Goal: Task Accomplishment & Management: Manage account settings

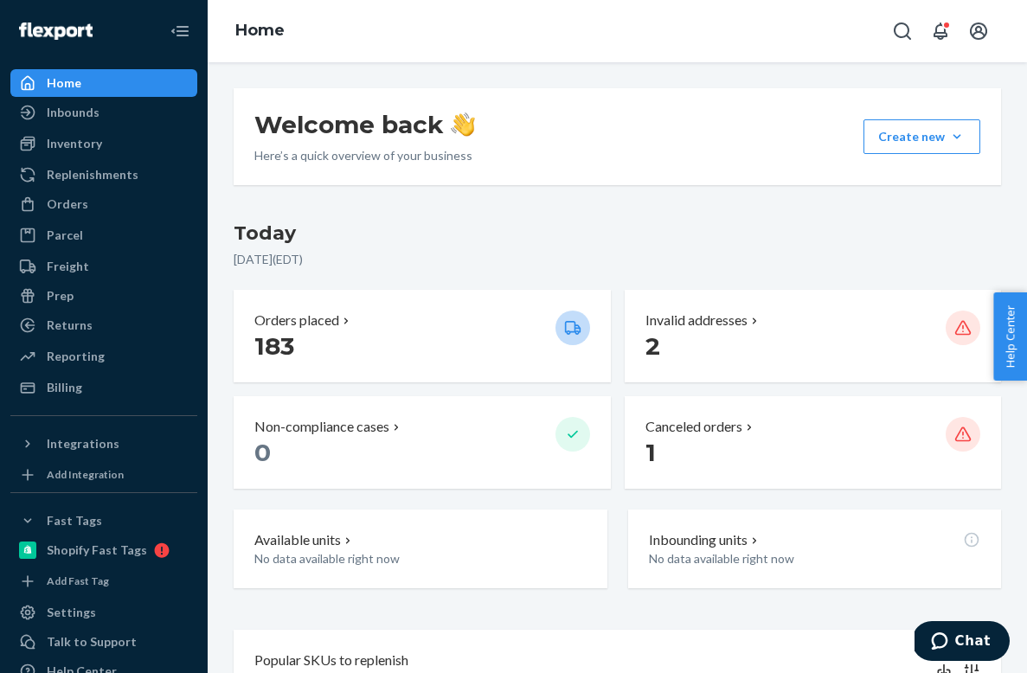
click at [128, 158] on div "Inventory Products Branded Packaging" at bounding box center [103, 144] width 187 height 29
click at [128, 148] on div "Inventory" at bounding box center [103, 144] width 183 height 24
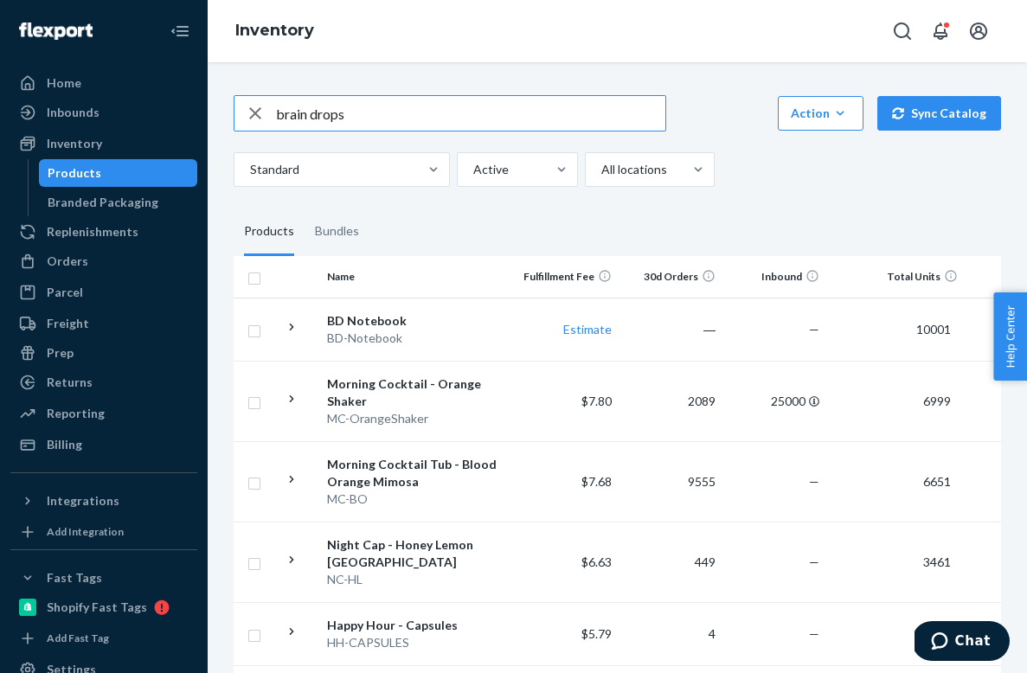
type input "brain drops"
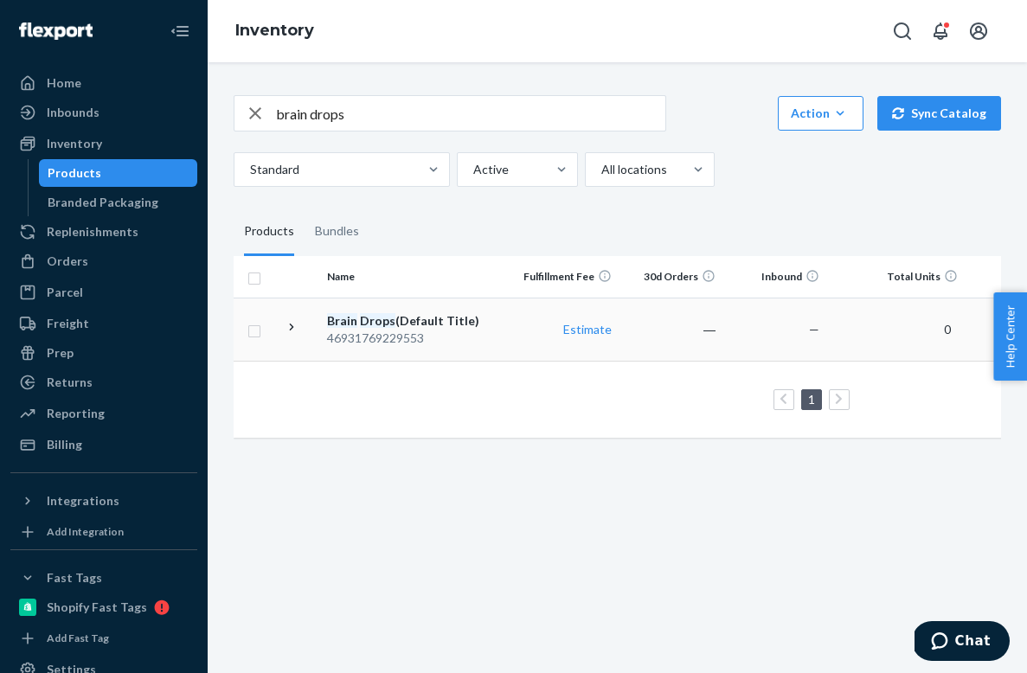
click at [435, 310] on td "Brain Drops (Default Title) 46931769229553" at bounding box center [417, 329] width 195 height 63
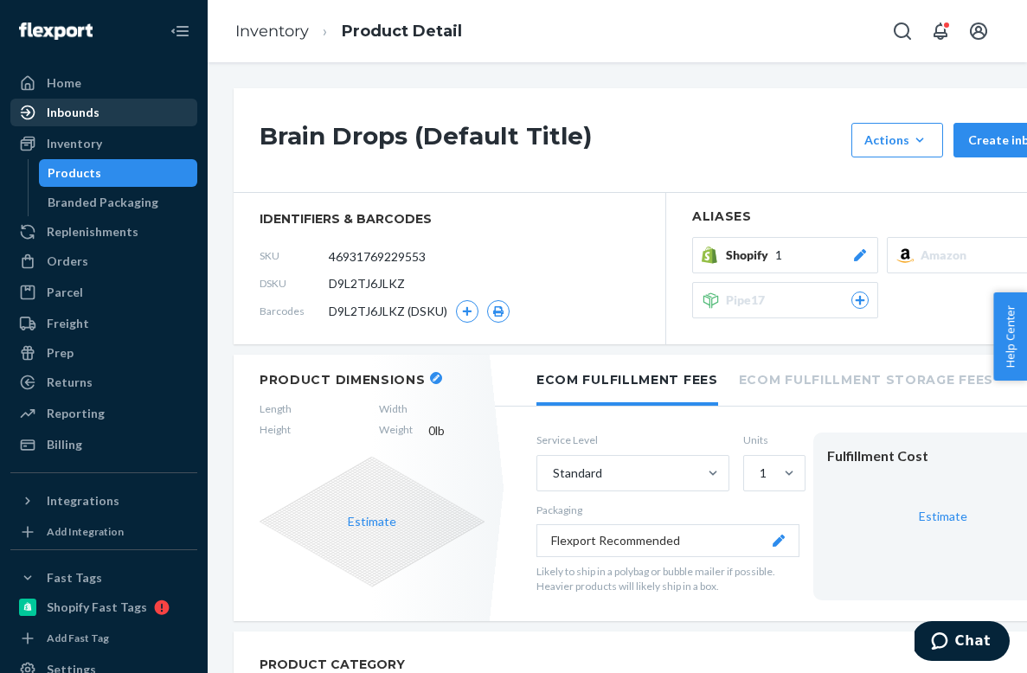
click at [103, 106] on div "Inbounds" at bounding box center [103, 112] width 183 height 24
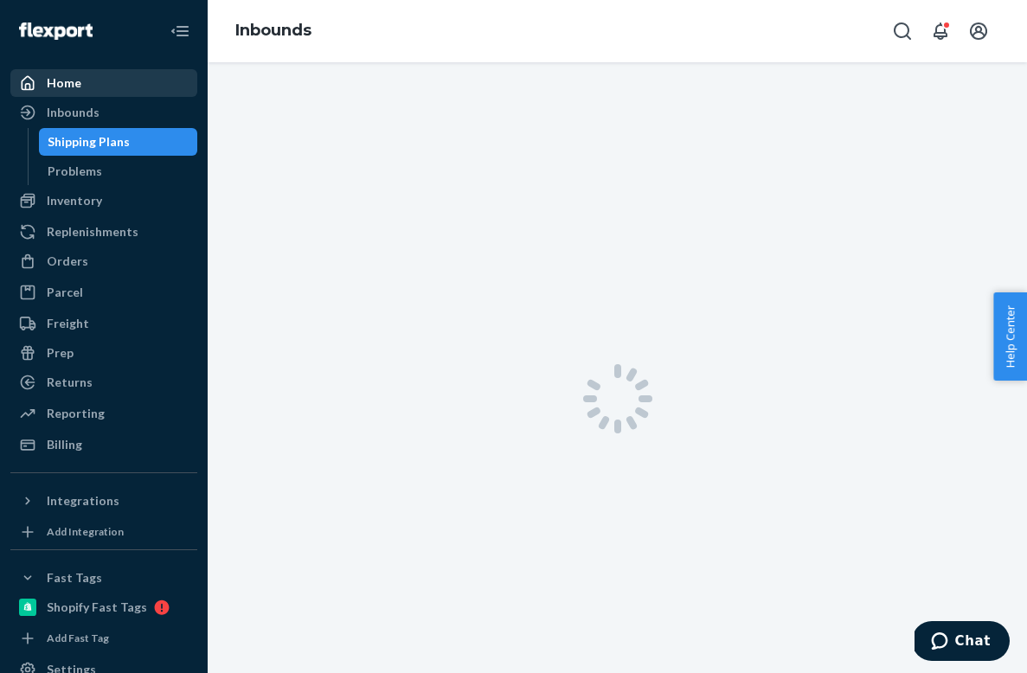
click at [108, 87] on div "Home" at bounding box center [103, 83] width 183 height 24
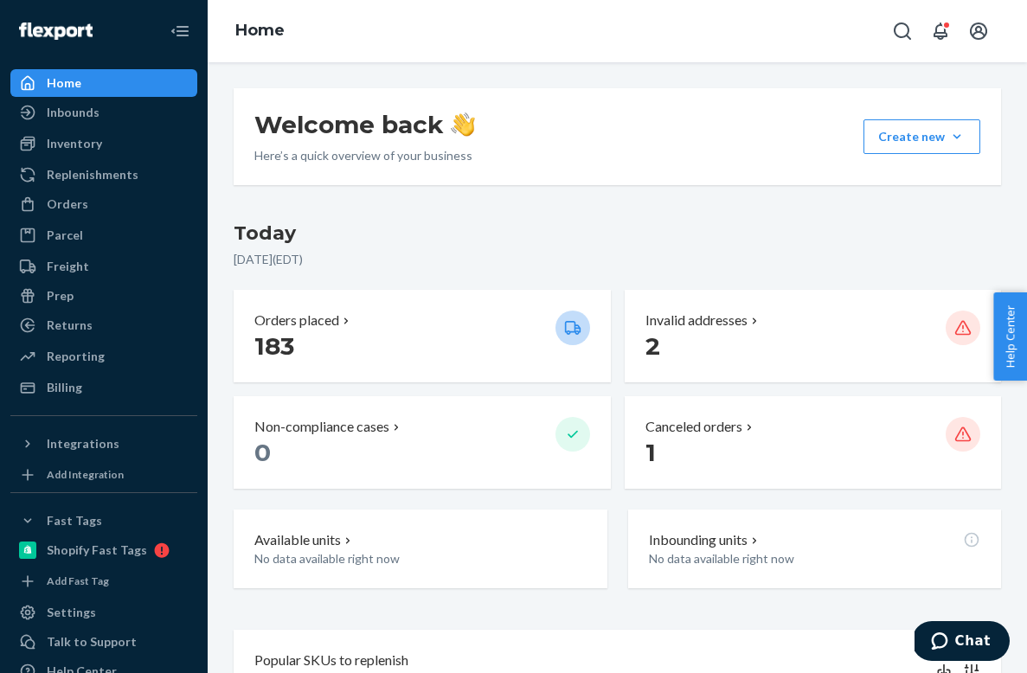
click at [118, 158] on div "Inventory Products Branded Packaging" at bounding box center [103, 144] width 187 height 29
click at [144, 145] on div "Inventory" at bounding box center [103, 144] width 183 height 24
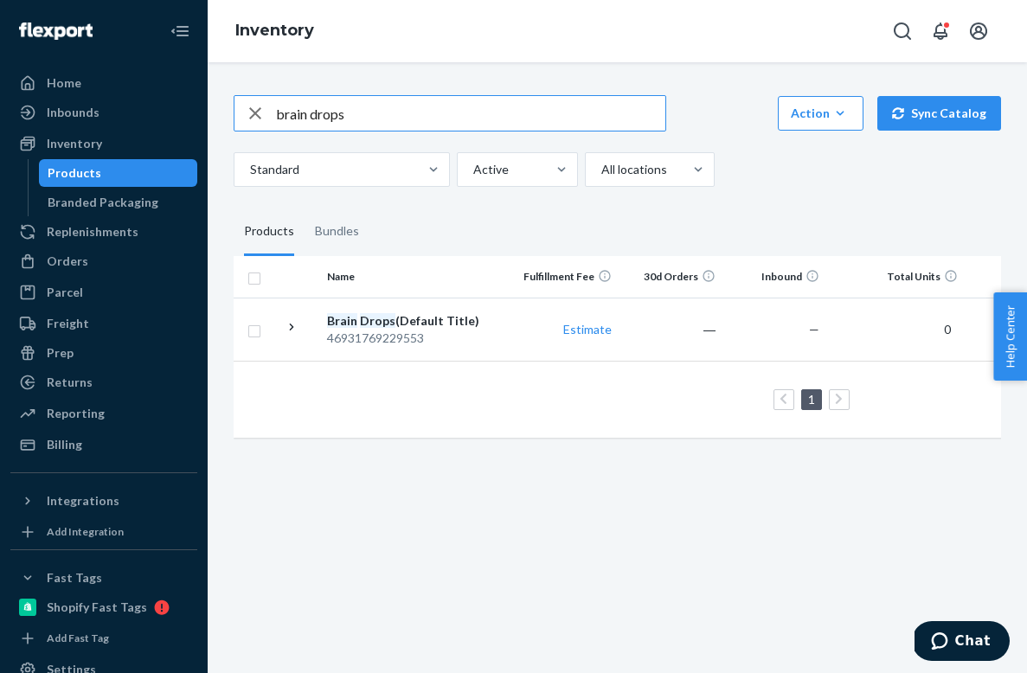
click at [258, 122] on icon "button" at bounding box center [255, 113] width 21 height 35
click at [424, 136] on div "Action Create product Create bundle Bulk create products Bulk update products B…" at bounding box center [618, 141] width 768 height 92
click at [424, 118] on input "text" at bounding box center [470, 113] width 389 height 35
click at [447, 138] on div "Action Create product Create bundle Bulk create products Bulk update products B…" at bounding box center [618, 141] width 768 height 92
click at [273, 234] on div "Products" at bounding box center [269, 232] width 50 height 48
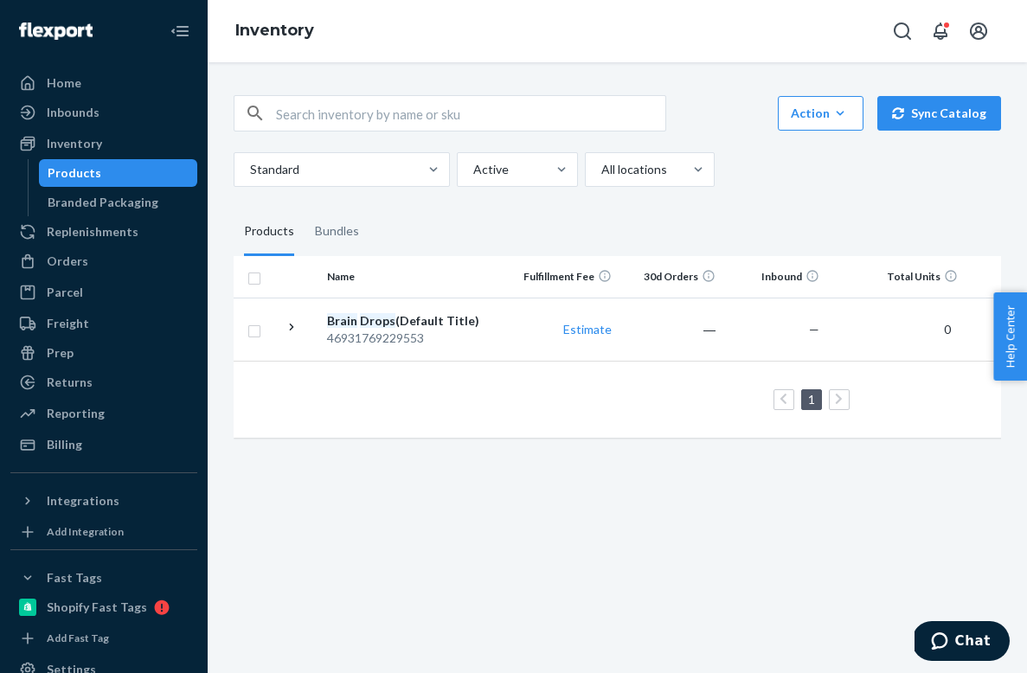
click at [234, 208] on input "Products" at bounding box center [234, 208] width 0 height 0
click at [282, 235] on div "Products" at bounding box center [269, 232] width 50 height 48
click at [234, 208] on input "Products" at bounding box center [234, 208] width 0 height 0
click at [282, 235] on div "Products" at bounding box center [269, 232] width 50 height 48
click at [234, 208] on input "Products" at bounding box center [234, 208] width 0 height 0
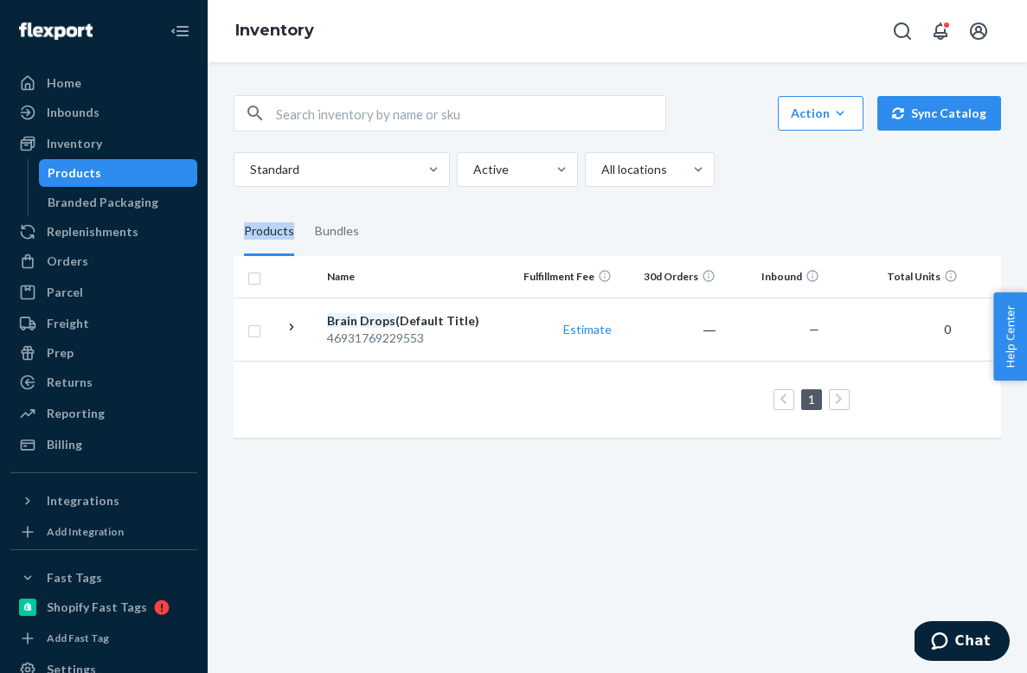
click at [282, 235] on div "Products" at bounding box center [269, 232] width 50 height 48
click at [234, 208] on input "Products" at bounding box center [234, 208] width 0 height 0
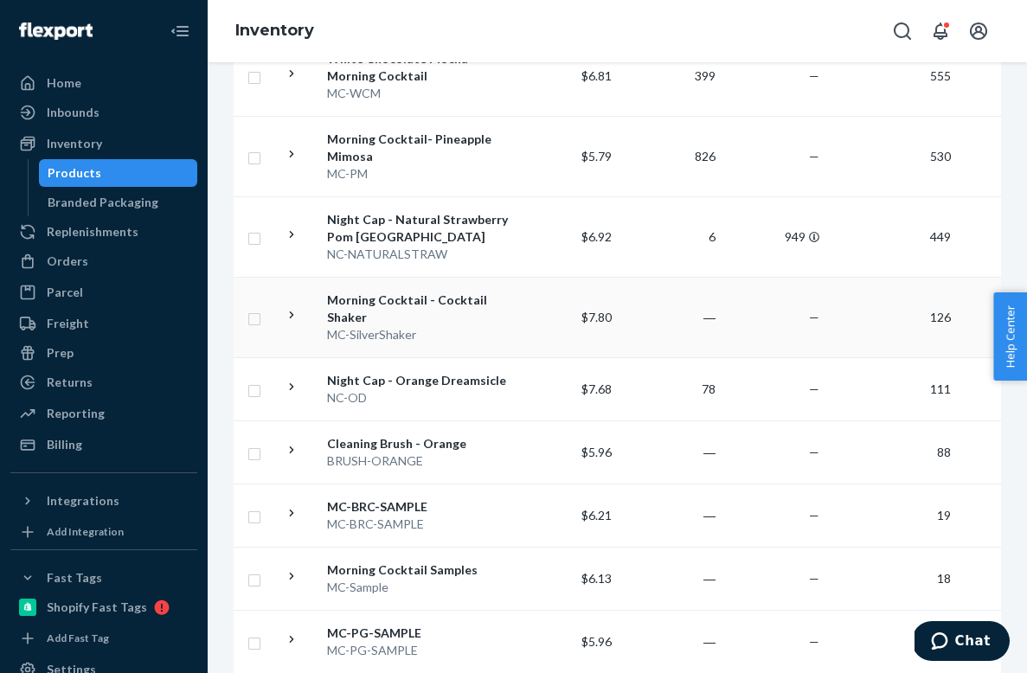
scroll to position [906, 0]
